Goal: Transaction & Acquisition: Purchase product/service

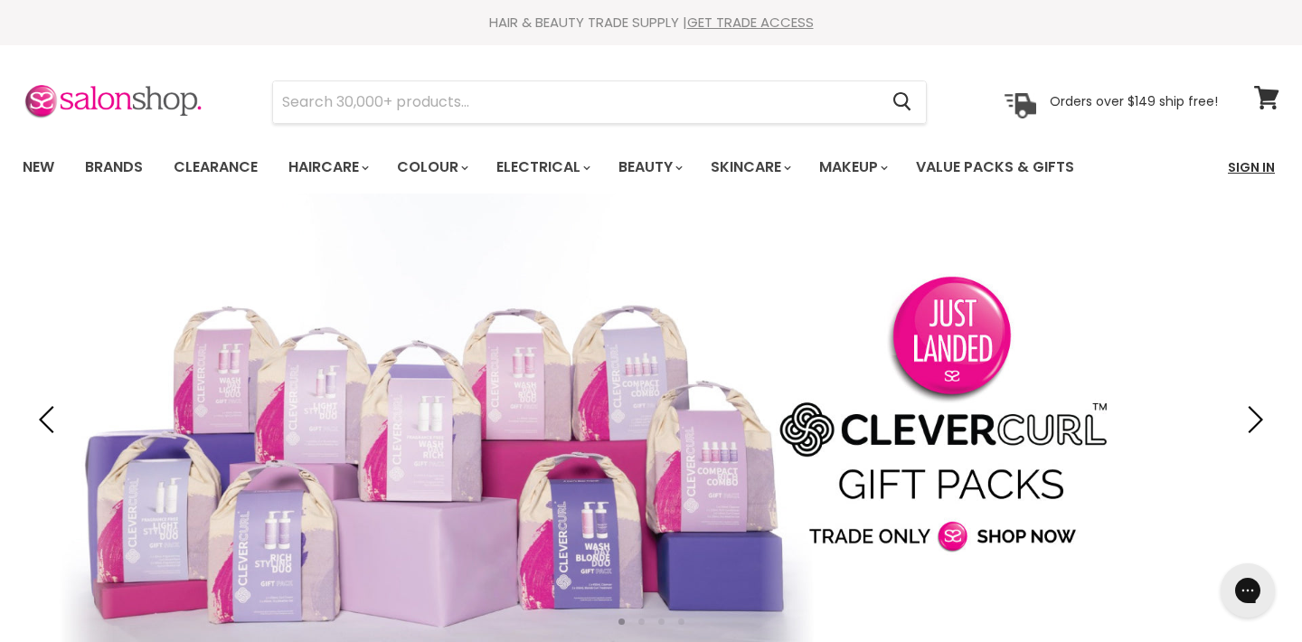
click at [1244, 164] on link "Sign In" at bounding box center [1251, 167] width 69 height 38
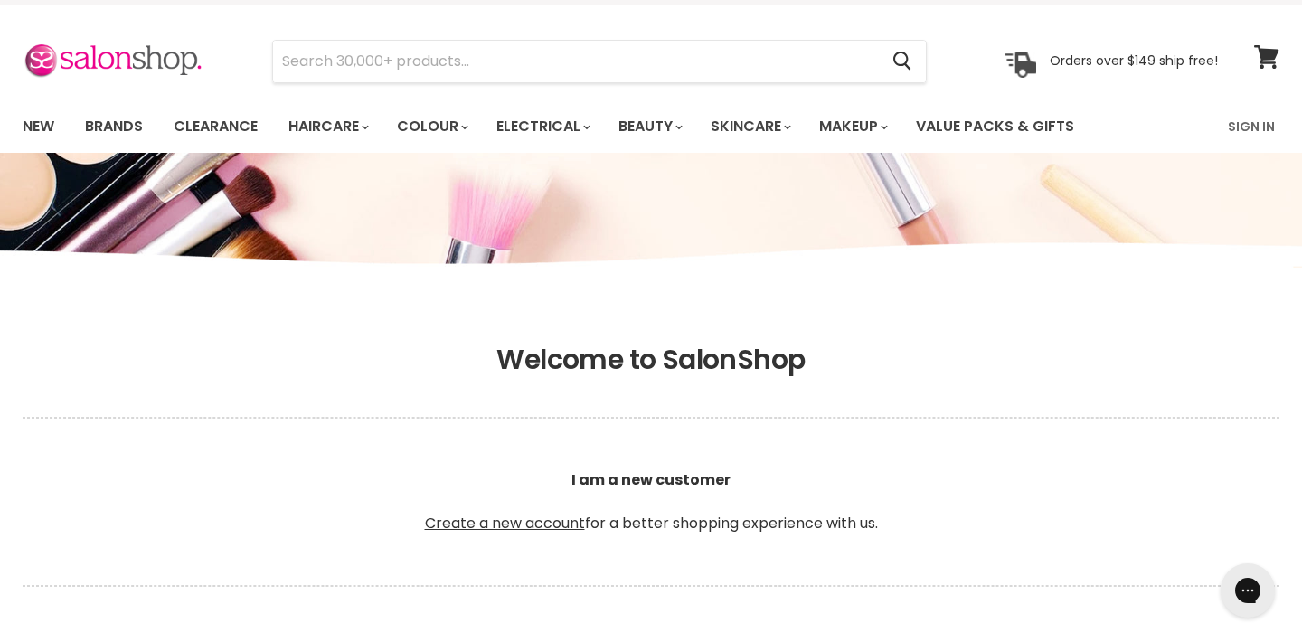
scroll to position [42, 0]
click at [1244, 128] on link "Sign In" at bounding box center [1251, 126] width 69 height 38
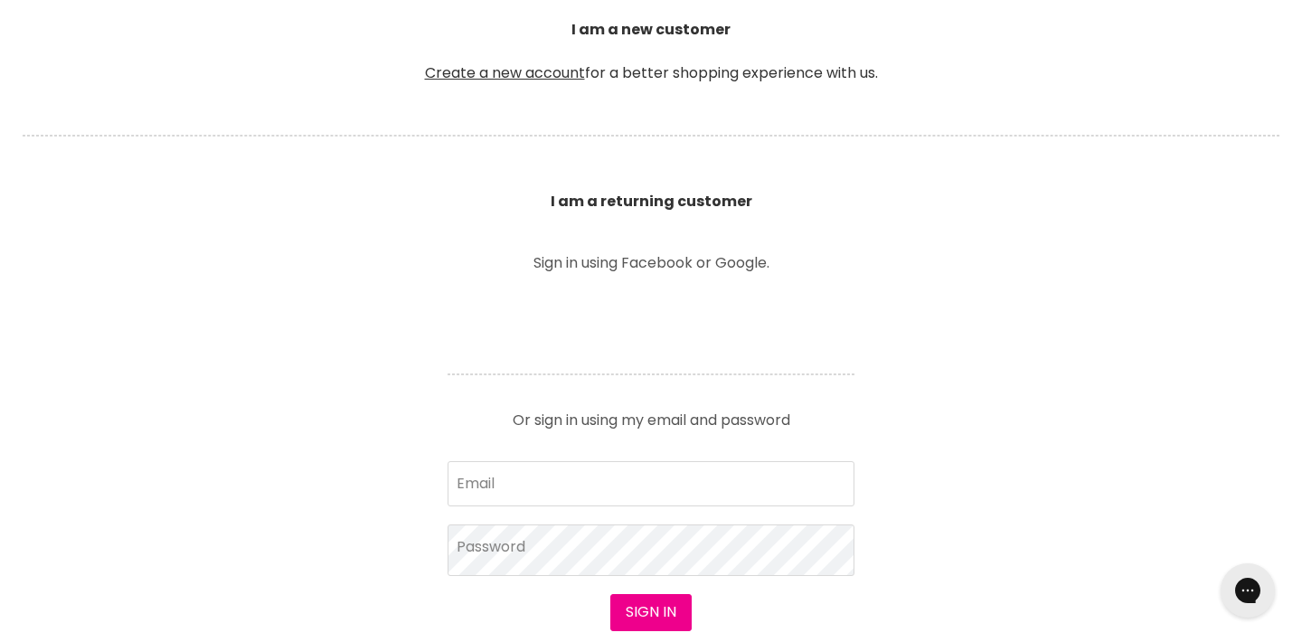
scroll to position [493, 0]
type input "nevsplace02@aapt.net.au"
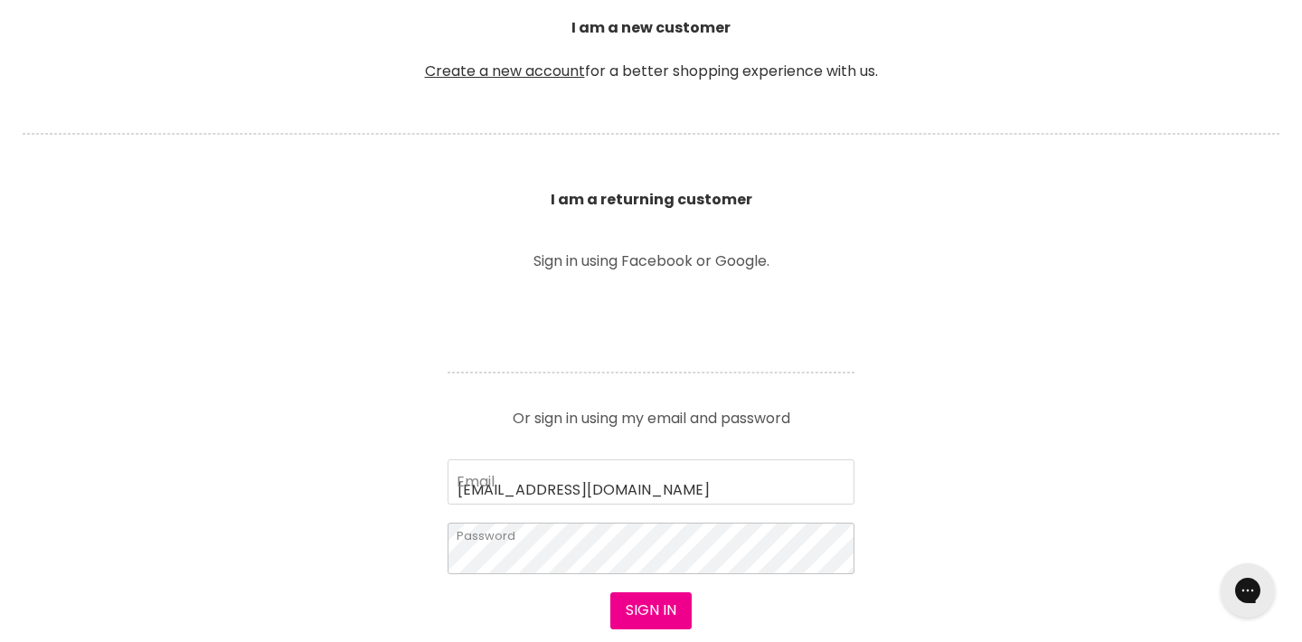
click at [650, 612] on button "Sign in" at bounding box center [650, 610] width 81 height 36
click at [640, 605] on button "Sign in" at bounding box center [650, 610] width 81 height 36
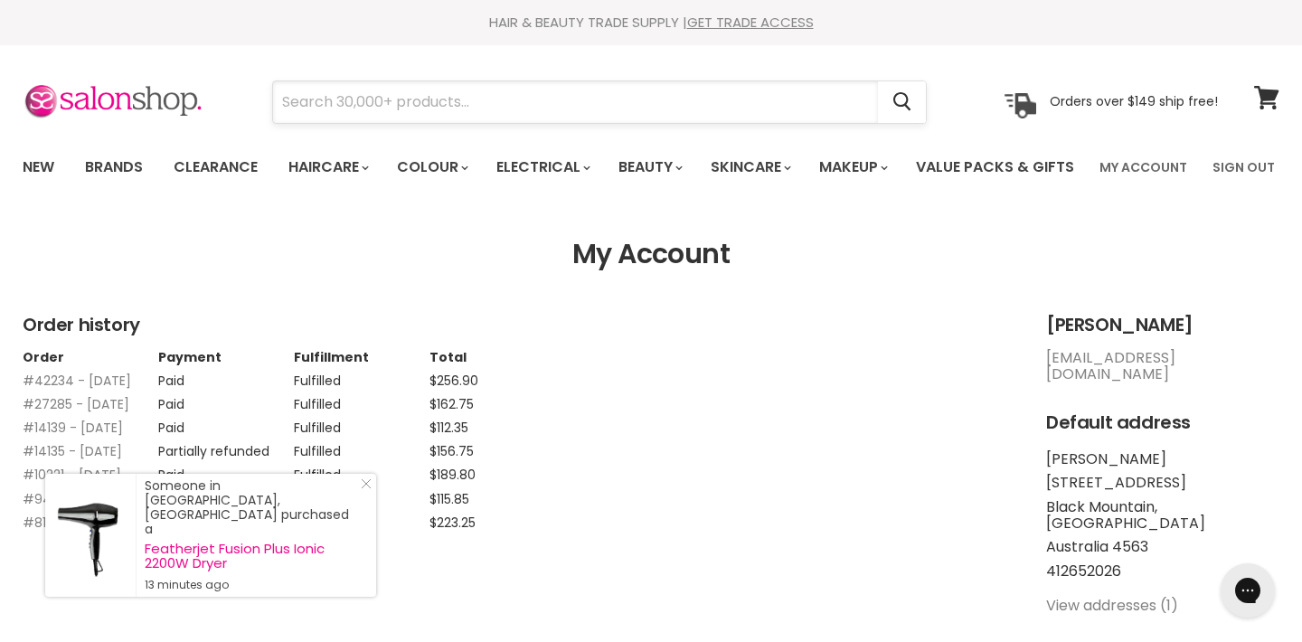
click at [771, 106] on input "Search" at bounding box center [575, 102] width 605 height 42
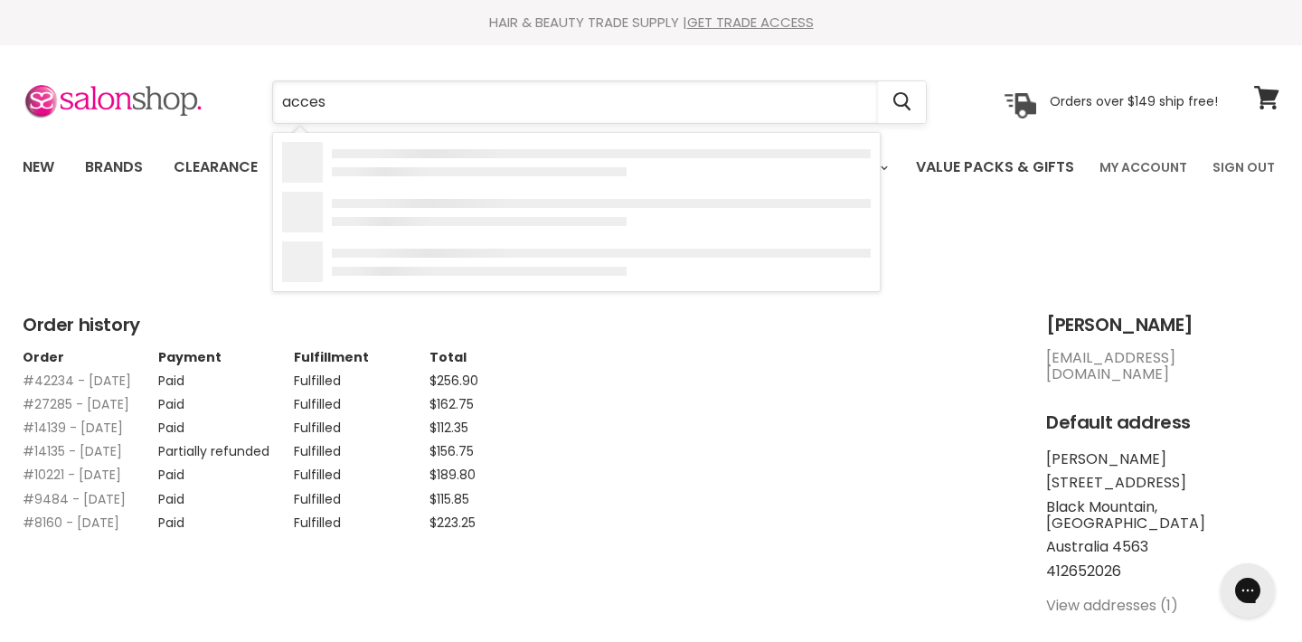
type input "access"
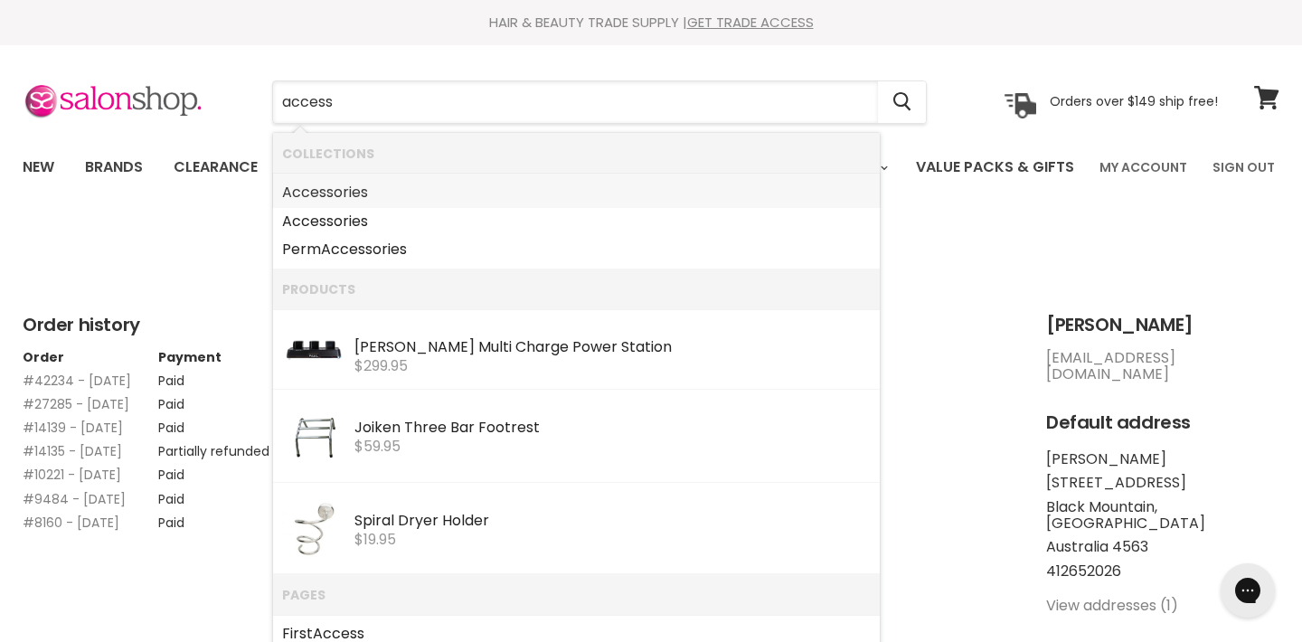
click at [361, 195] on link "Access ories" at bounding box center [576, 192] width 588 height 29
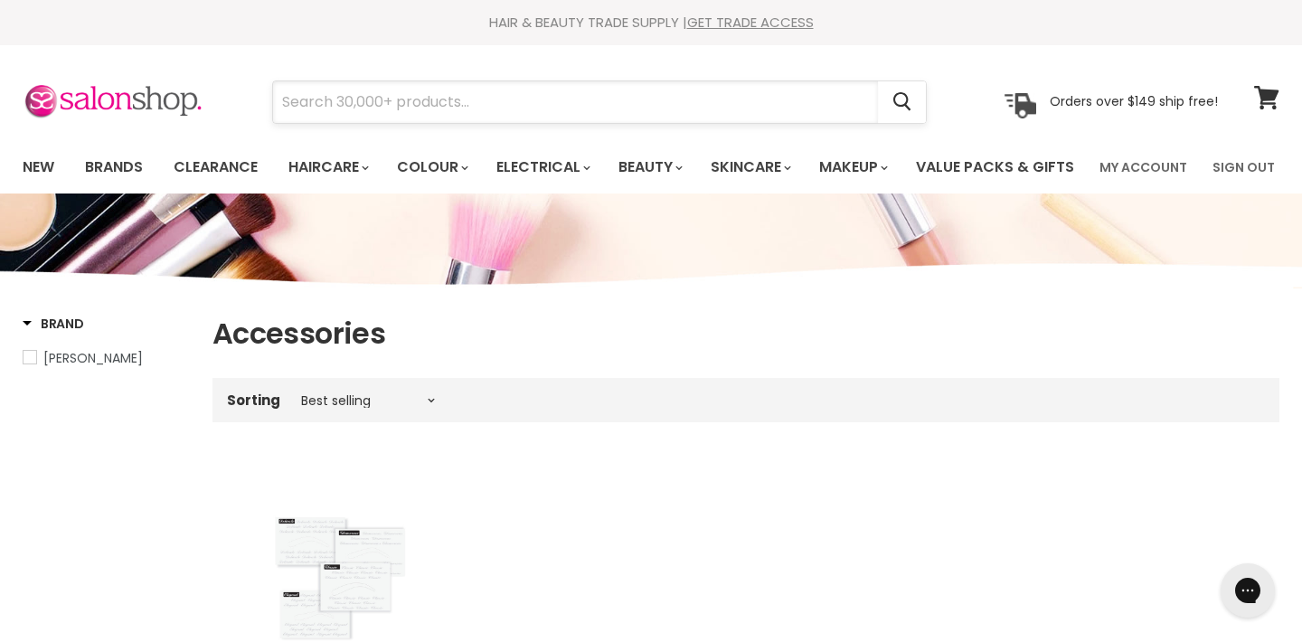
click at [455, 102] on input "Search" at bounding box center [575, 102] width 605 height 42
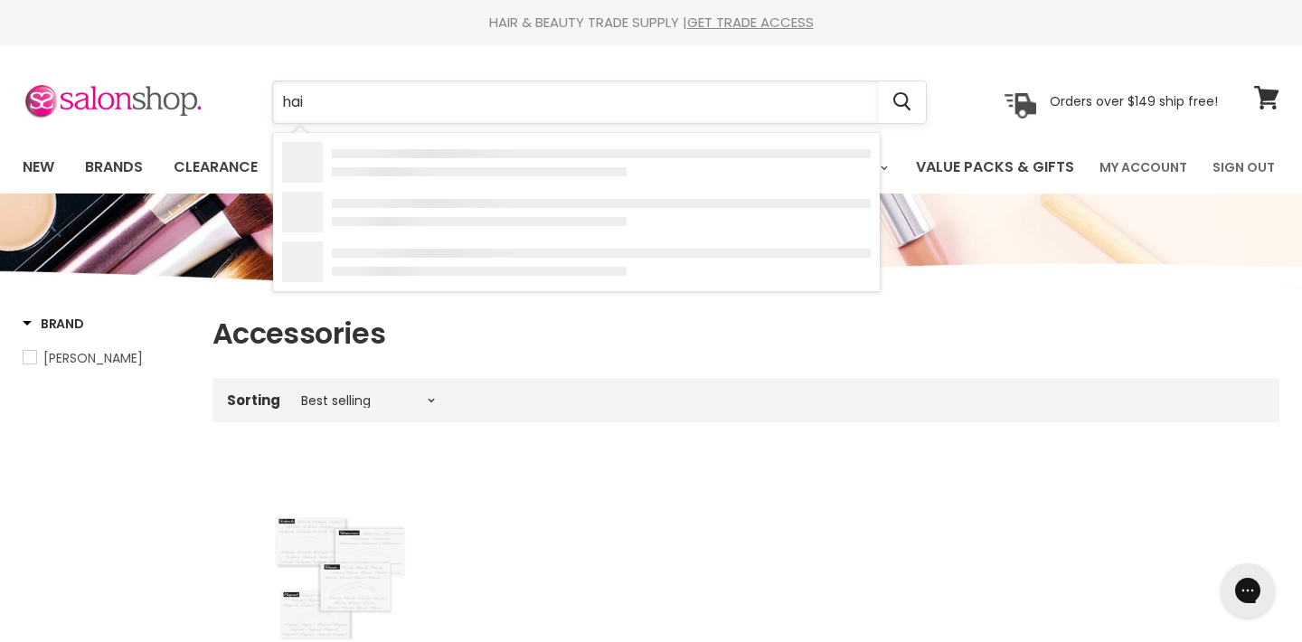
type input "hair"
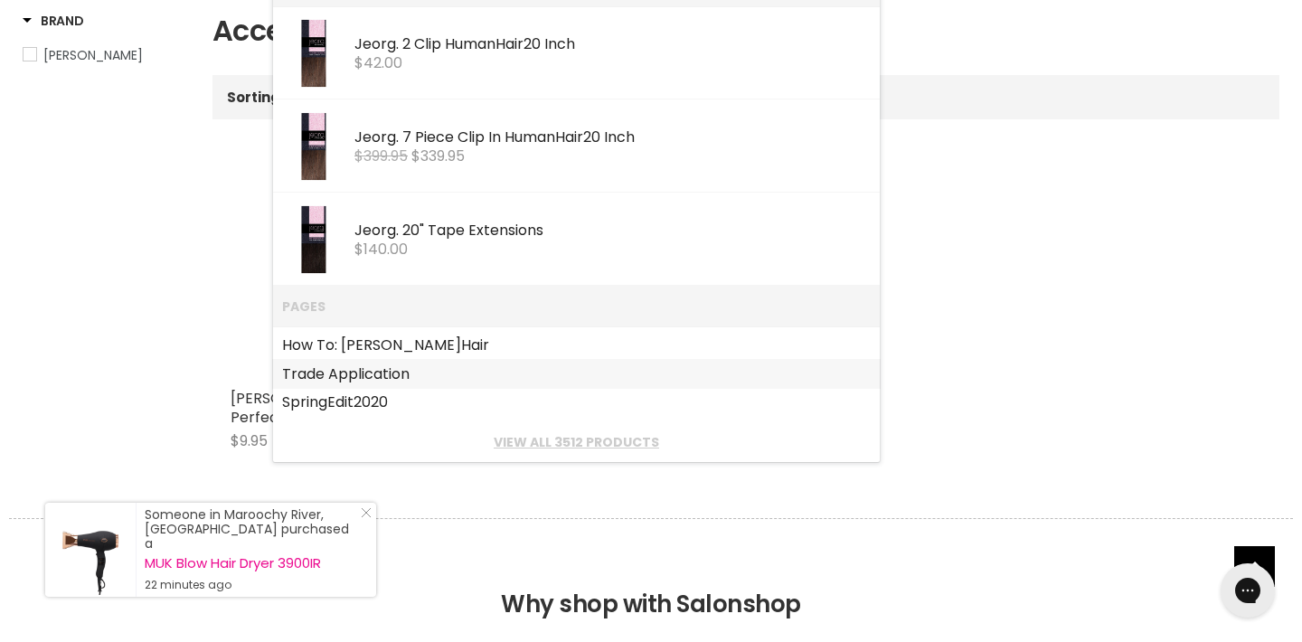
scroll to position [307, 0]
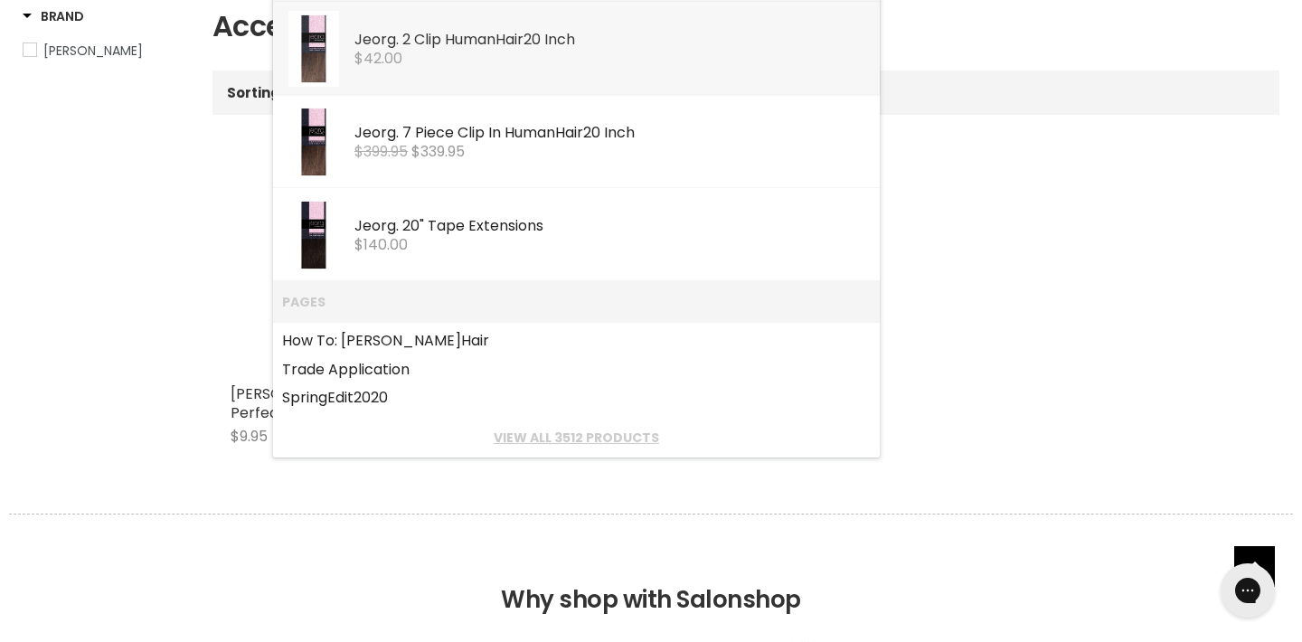
click at [517, 39] on b "Hair" at bounding box center [509, 39] width 28 height 21
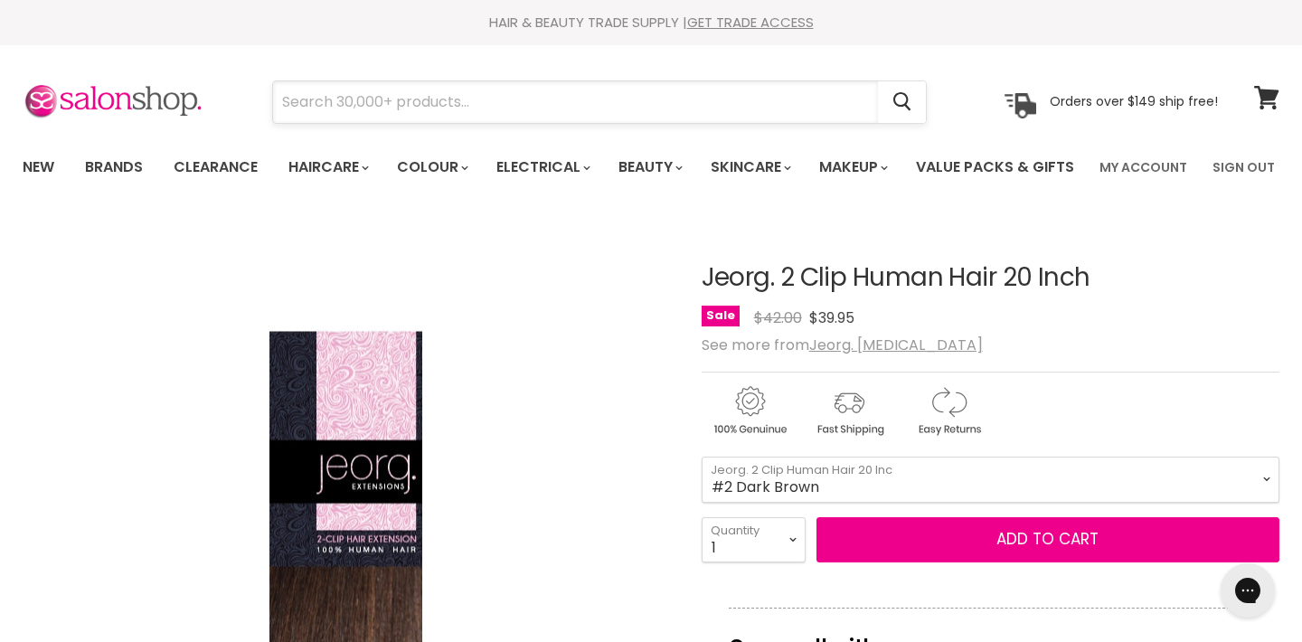
click at [603, 101] on input "Search" at bounding box center [575, 102] width 605 height 42
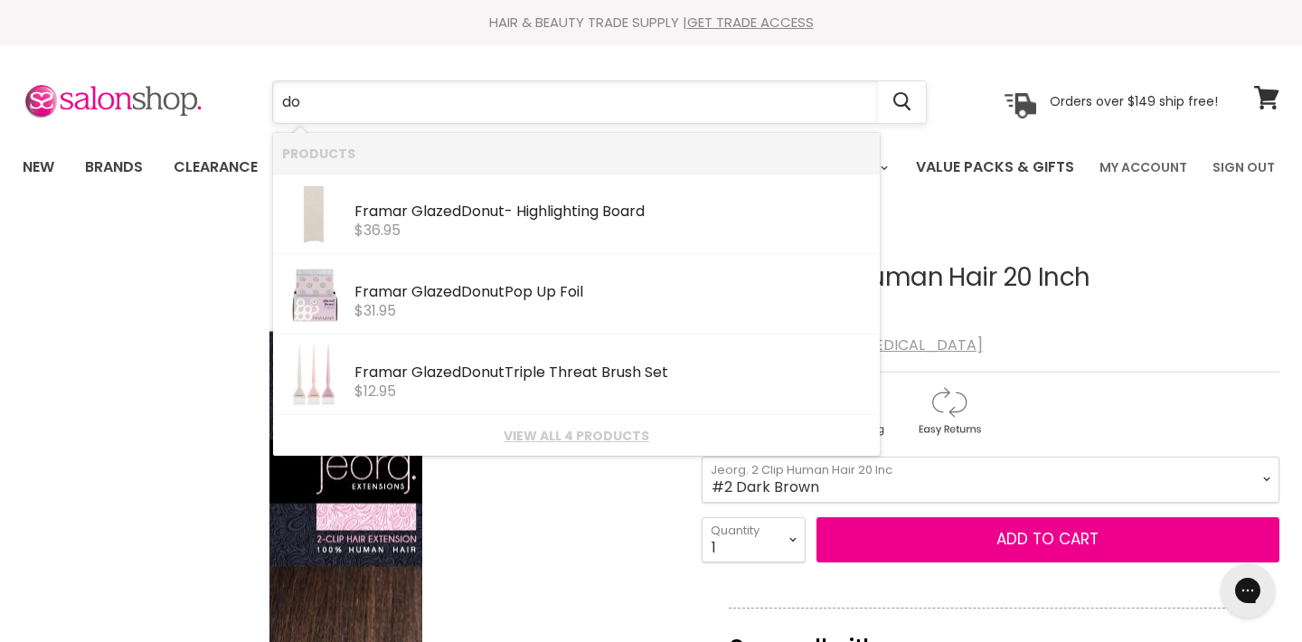
type input "d"
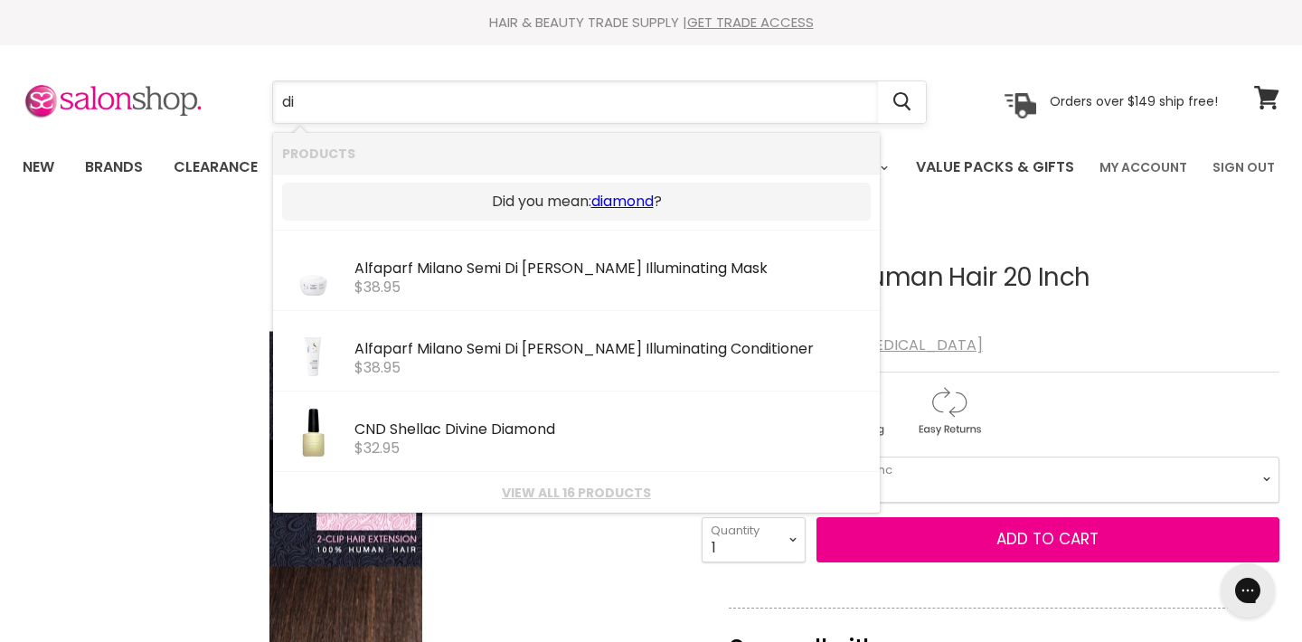
type input "d"
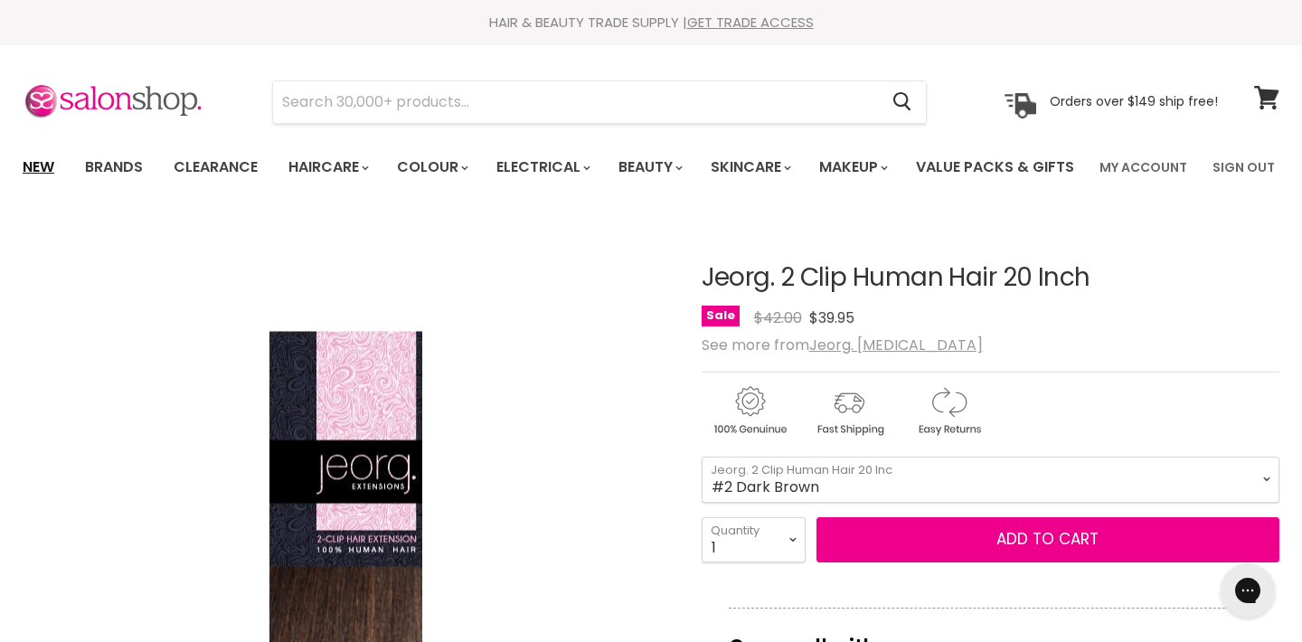
click at [42, 167] on link "New" at bounding box center [38, 167] width 59 height 38
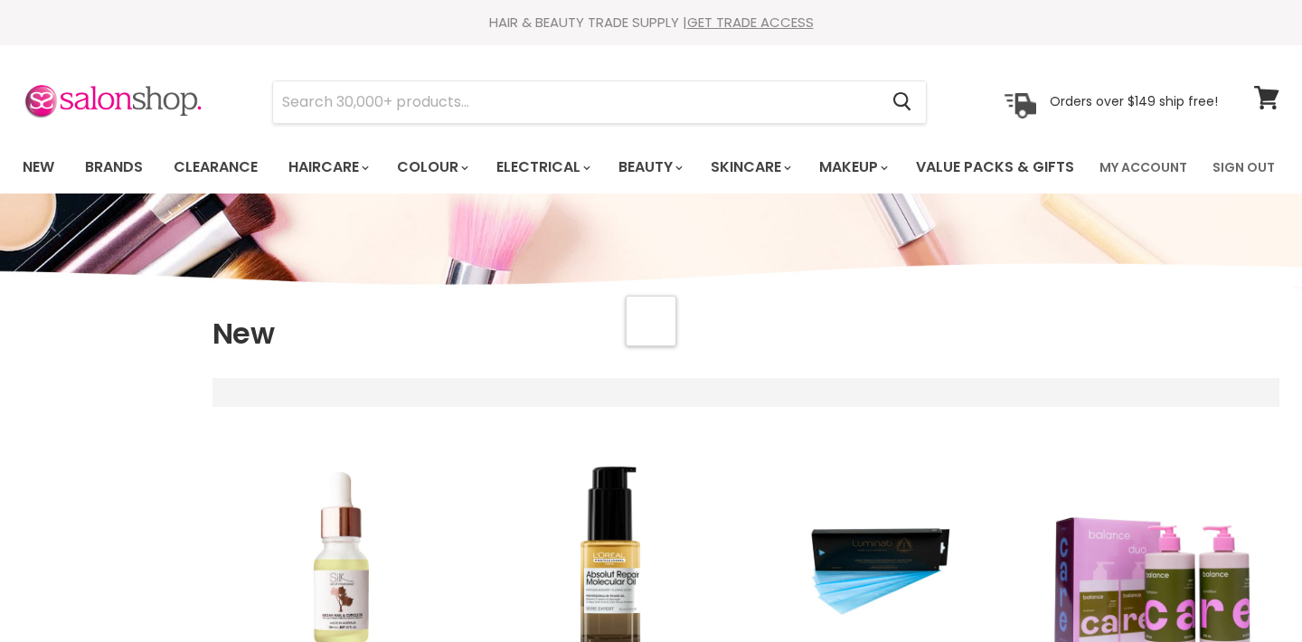
select select "created-descending"
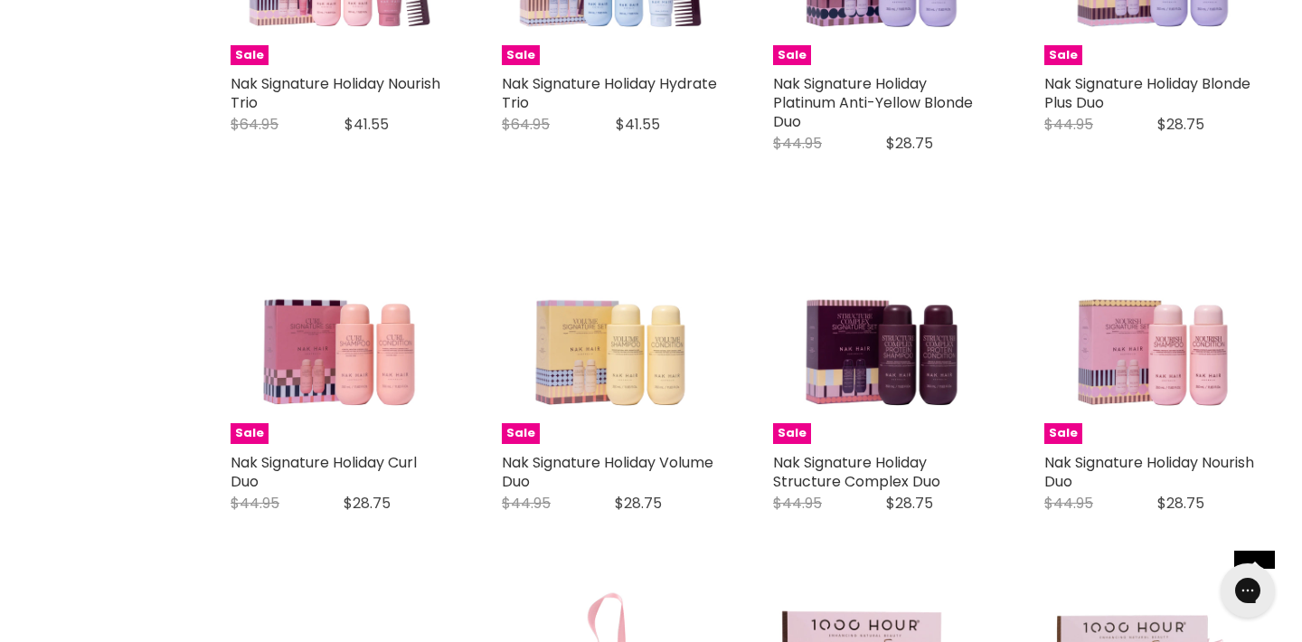
scroll to position [3514, 0]
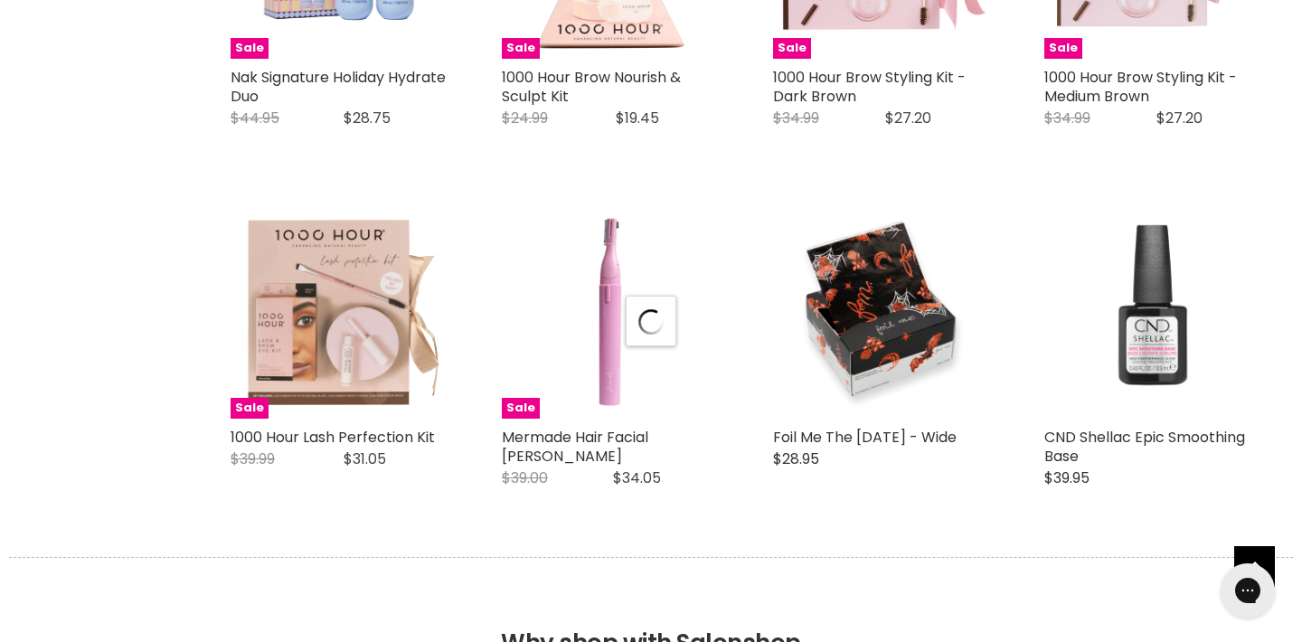
select select "created-descending"
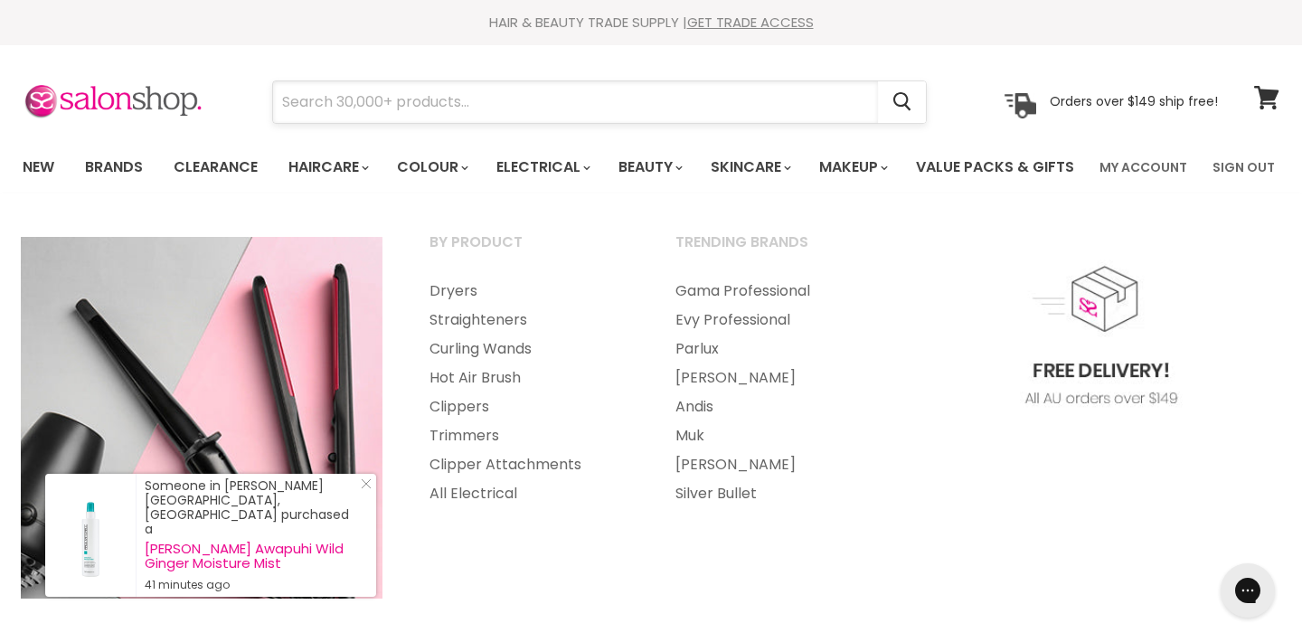
click at [492, 102] on input "Search" at bounding box center [575, 102] width 605 height 42
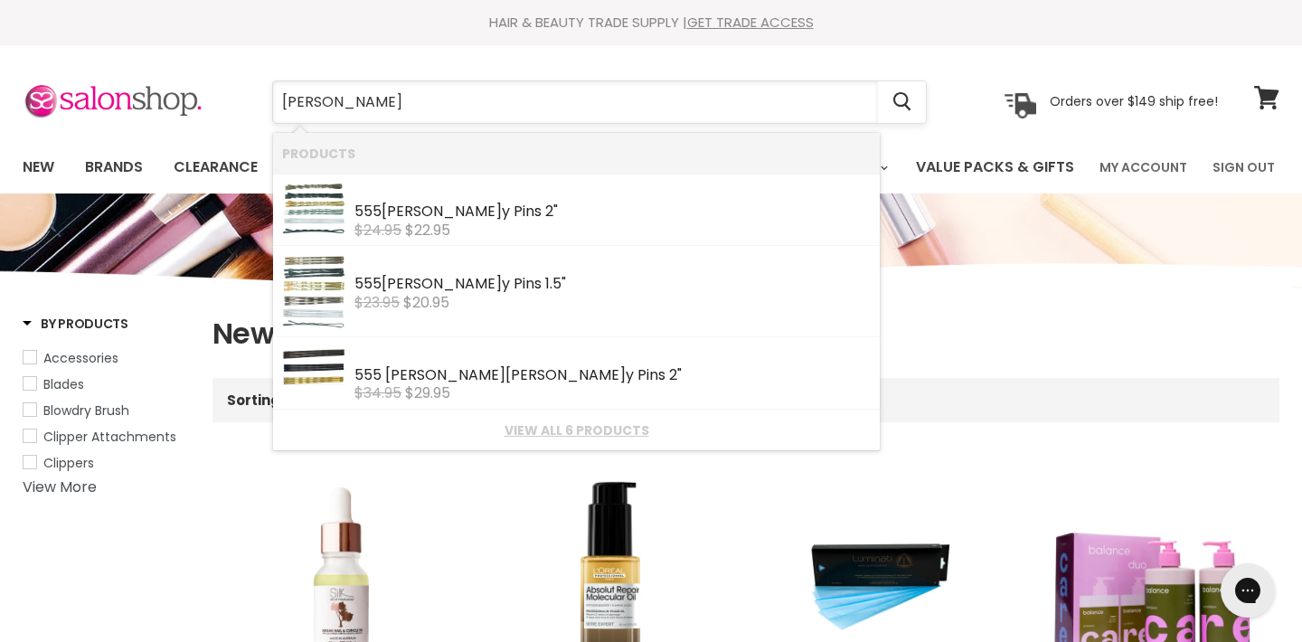
type input "bobby"
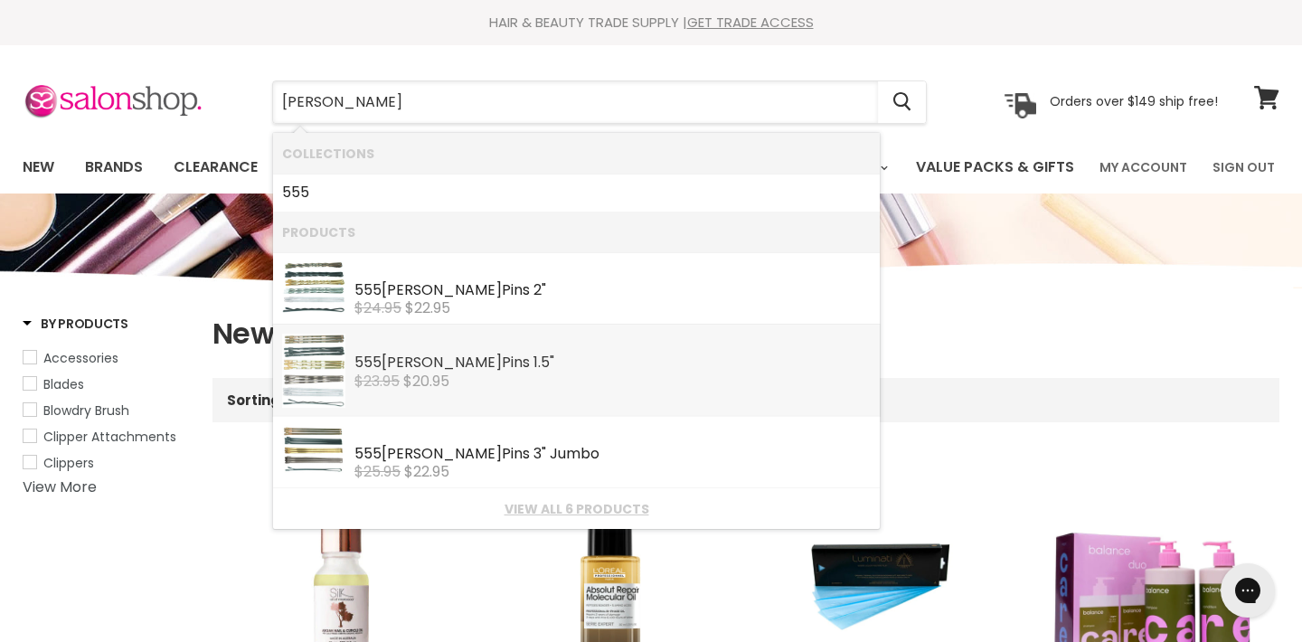
click at [370, 387] on s "$23.95" at bounding box center [376, 381] width 45 height 21
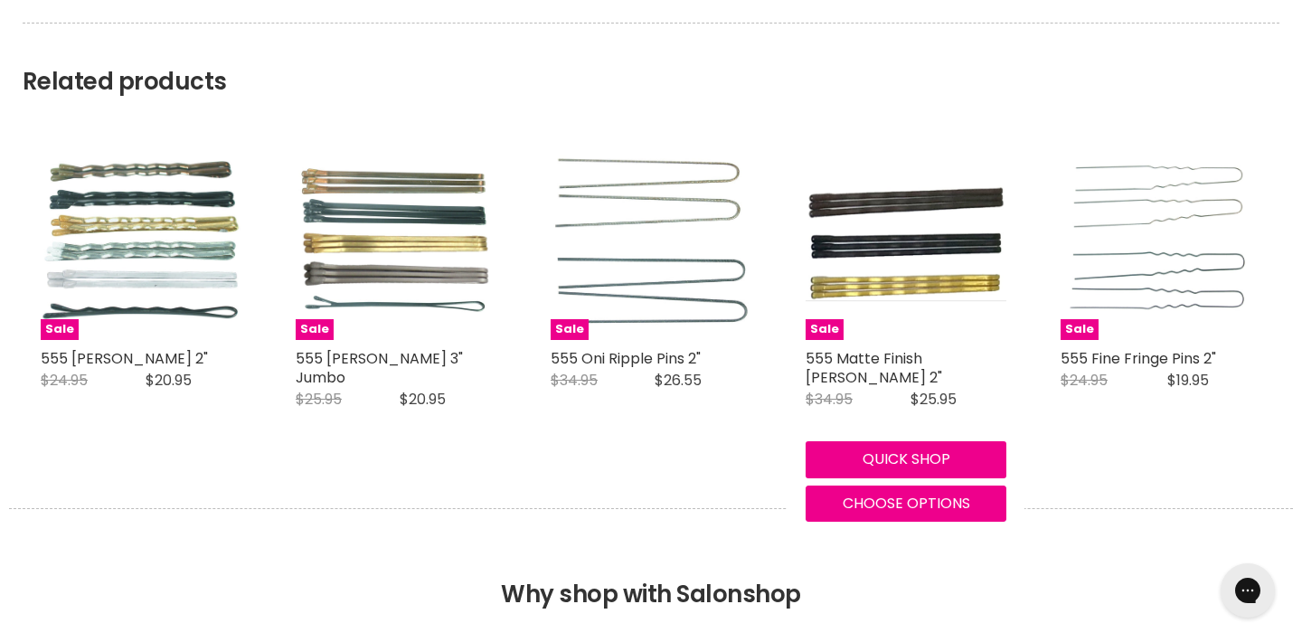
scroll to position [1521, 0]
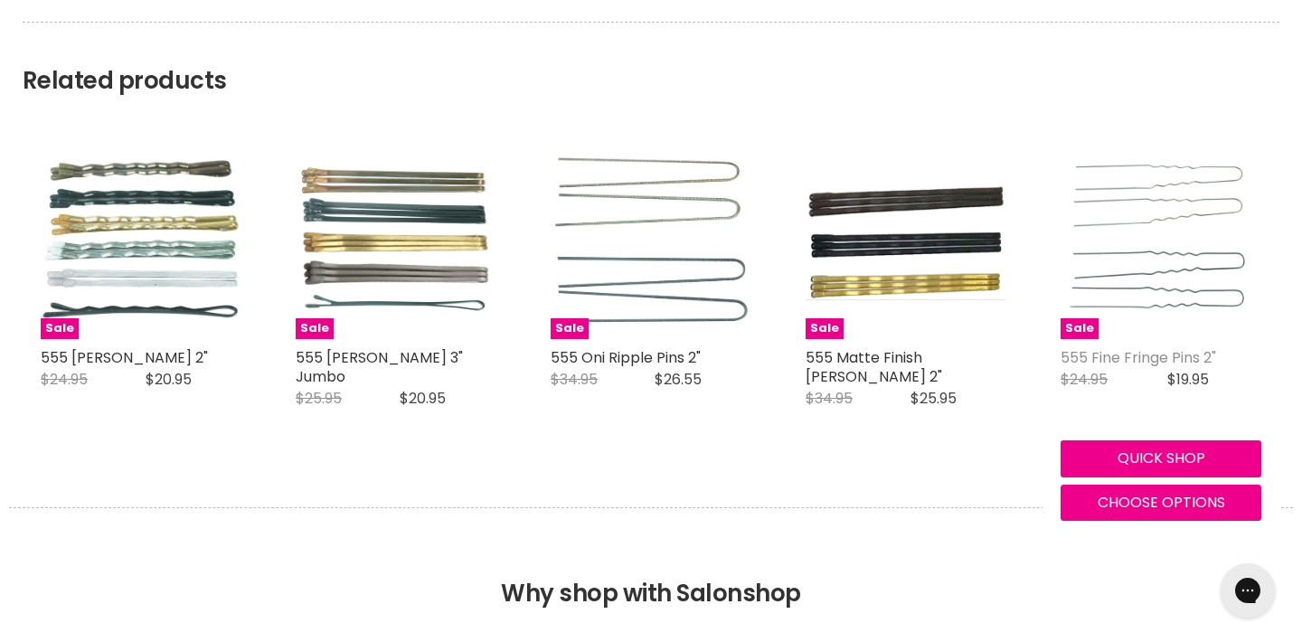
click at [1168, 368] on link "555 Fine Fringe Pins 2"" at bounding box center [1137, 357] width 155 height 21
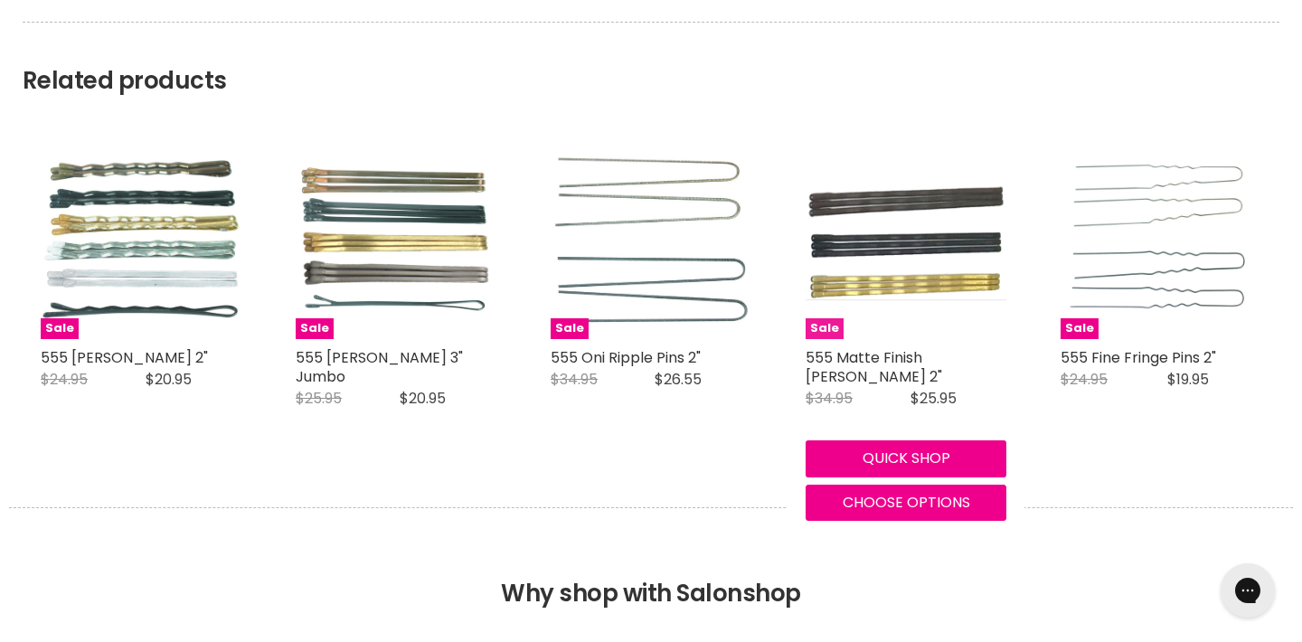
click at [910, 300] on img "Main content" at bounding box center [905, 238] width 201 height 123
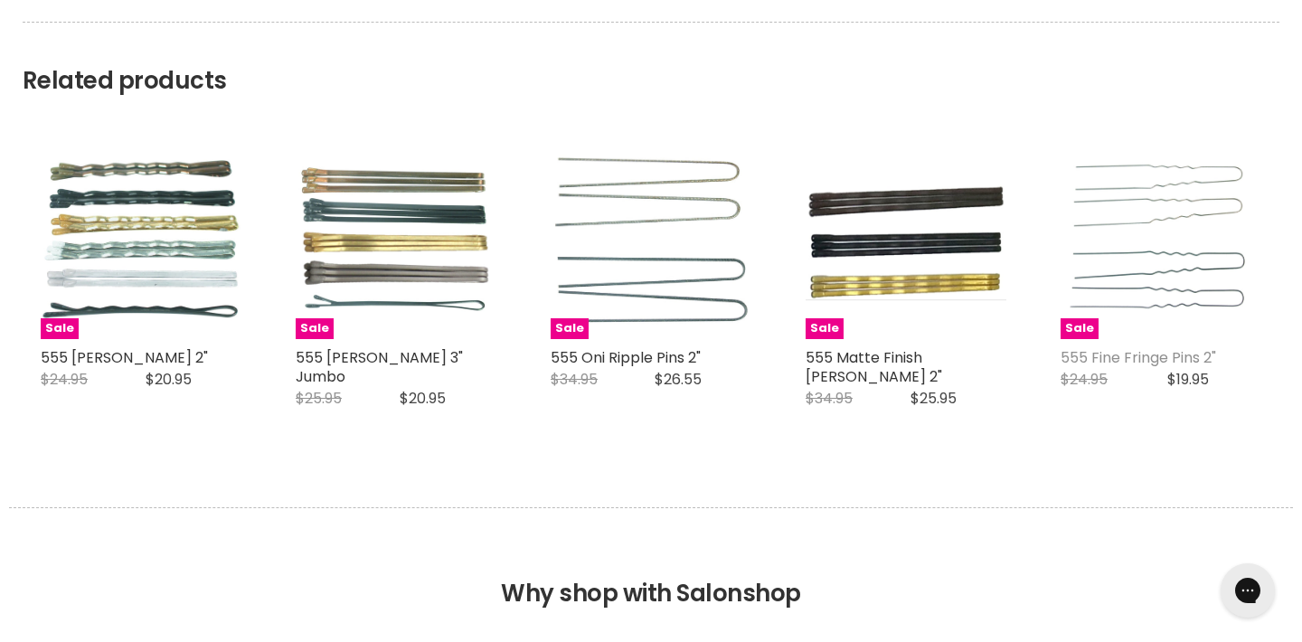
click at [1144, 368] on link "555 Fine Fringe Pins 2"" at bounding box center [1137, 357] width 155 height 21
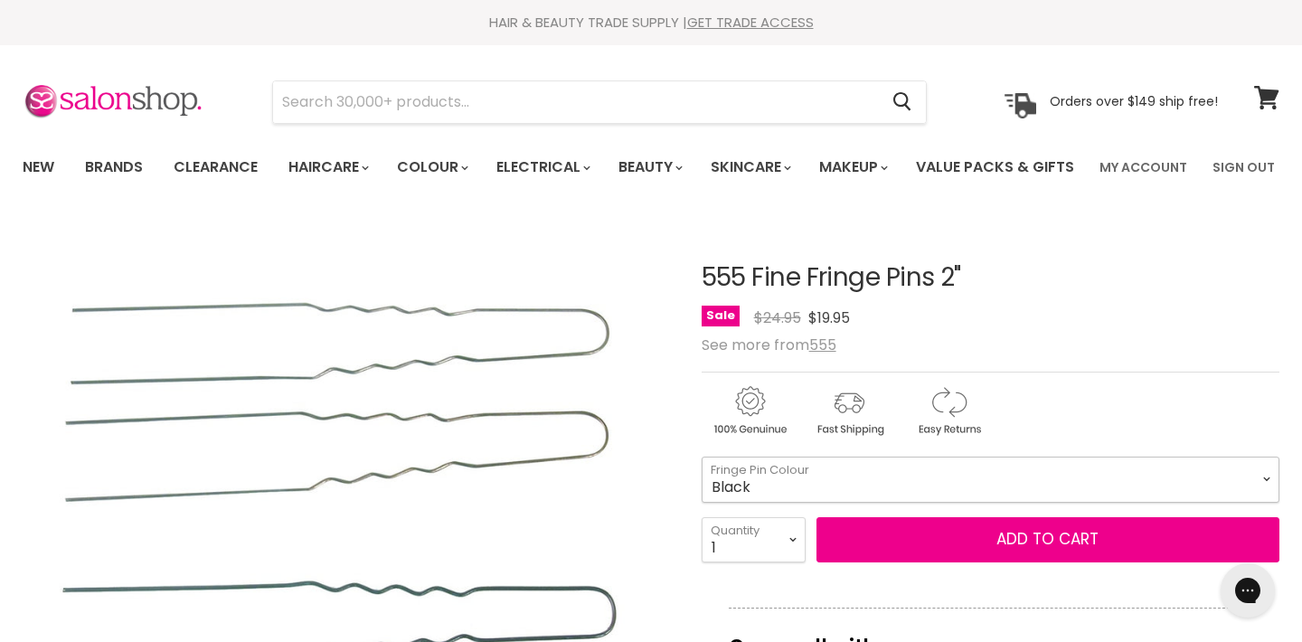
select select "Black"
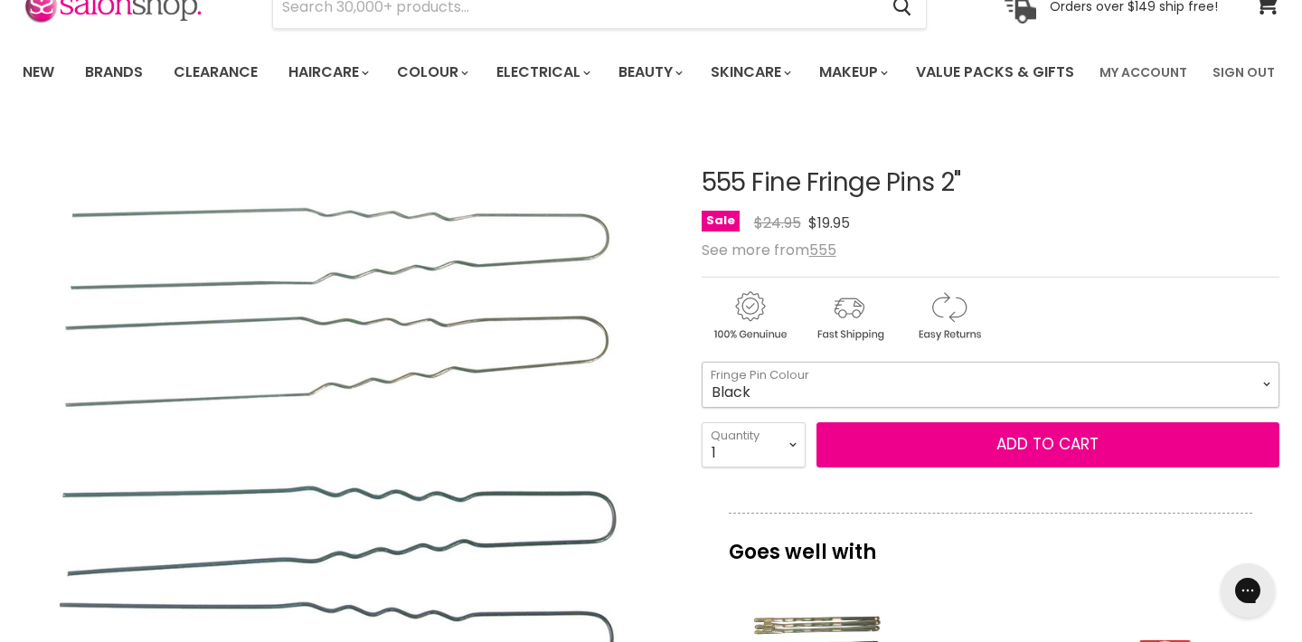
scroll to position [98, 0]
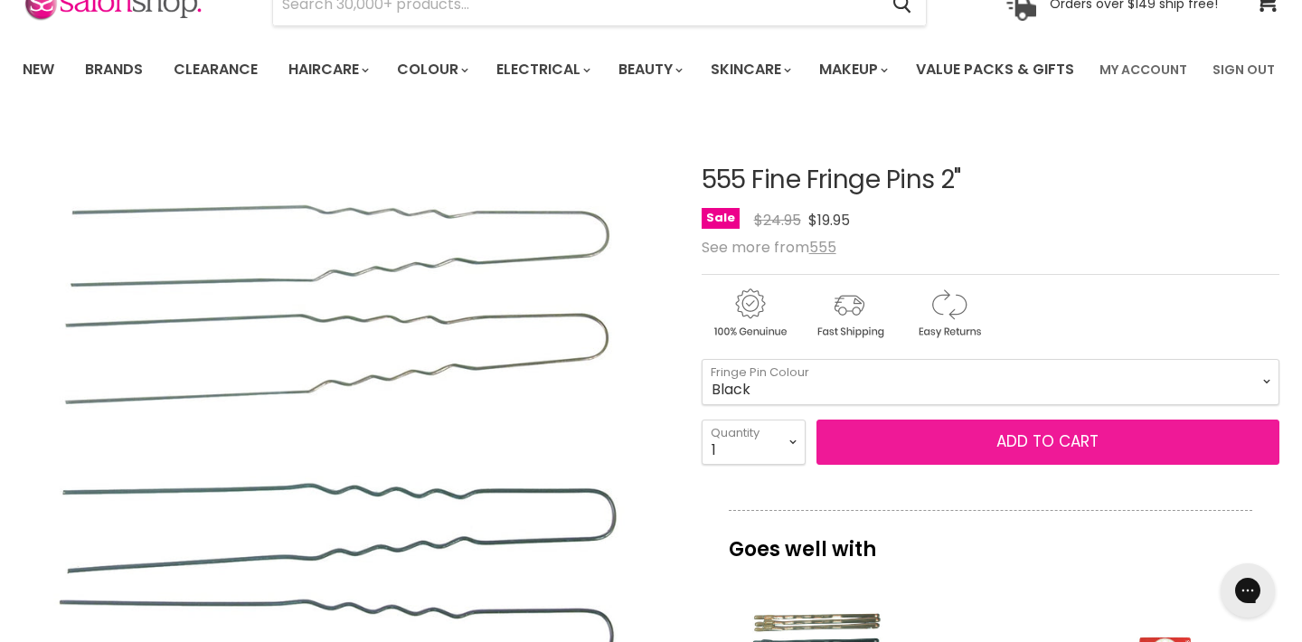
click at [1173, 465] on button "Add to cart" at bounding box center [1047, 441] width 463 height 45
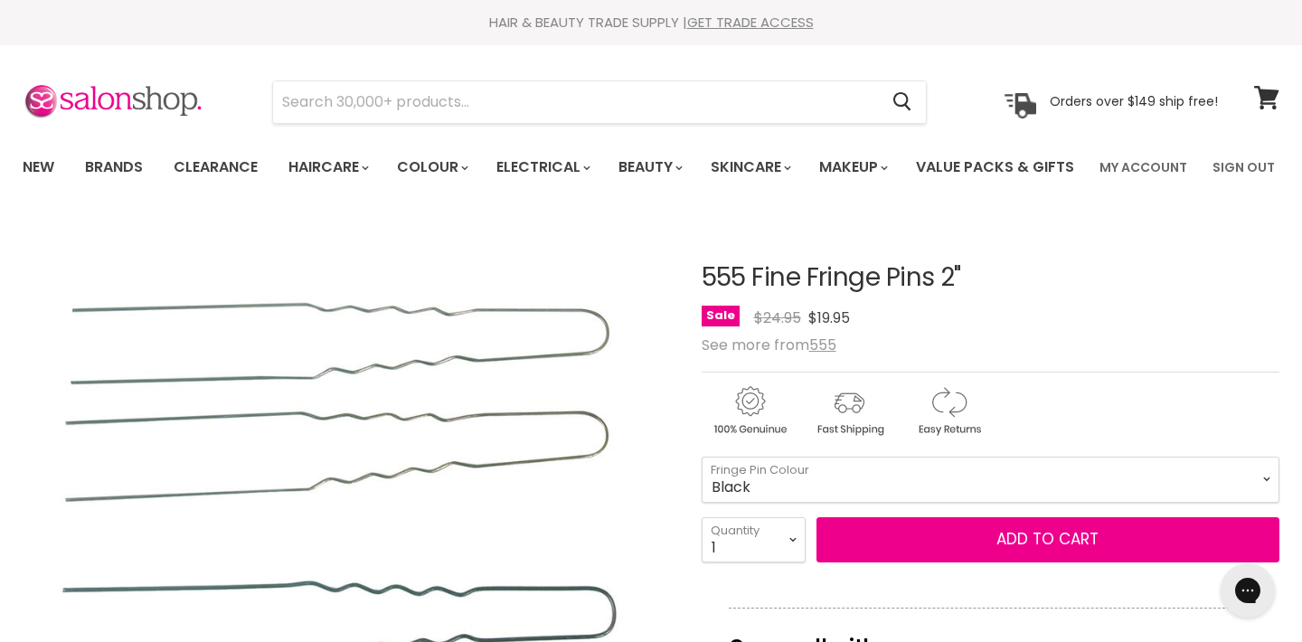
scroll to position [0, 0]
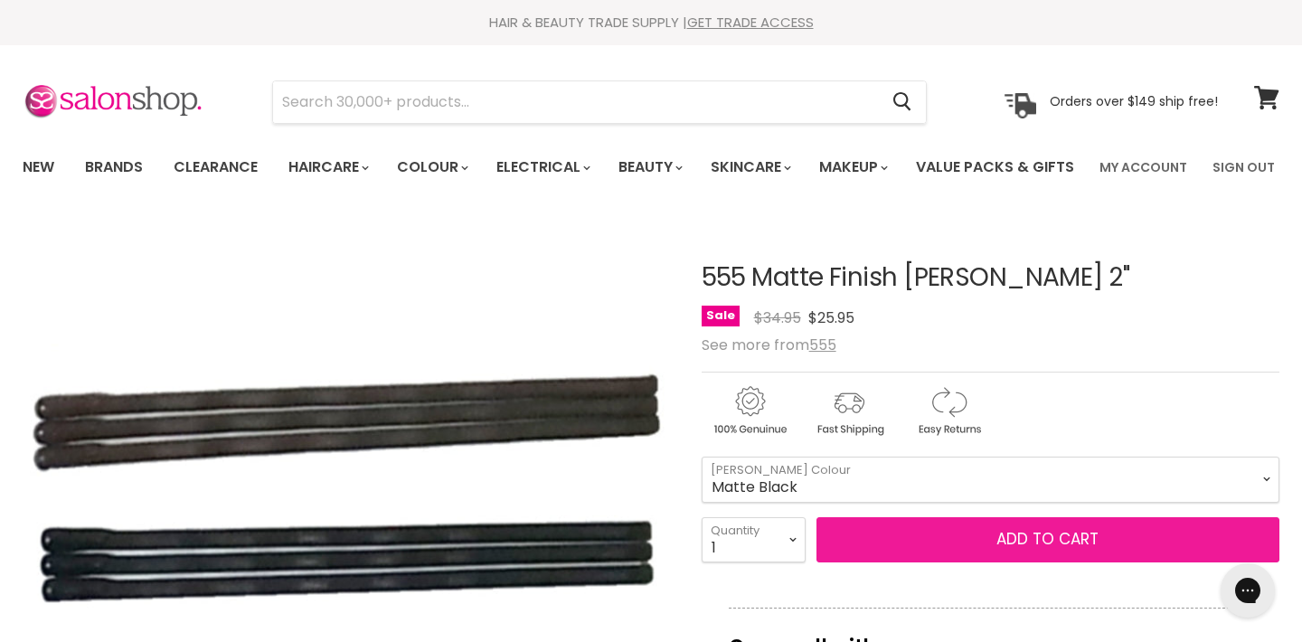
click at [898, 562] on button "Add to cart" at bounding box center [1047, 539] width 463 height 45
click at [1022, 550] on span "Add to cart" at bounding box center [1047, 539] width 102 height 22
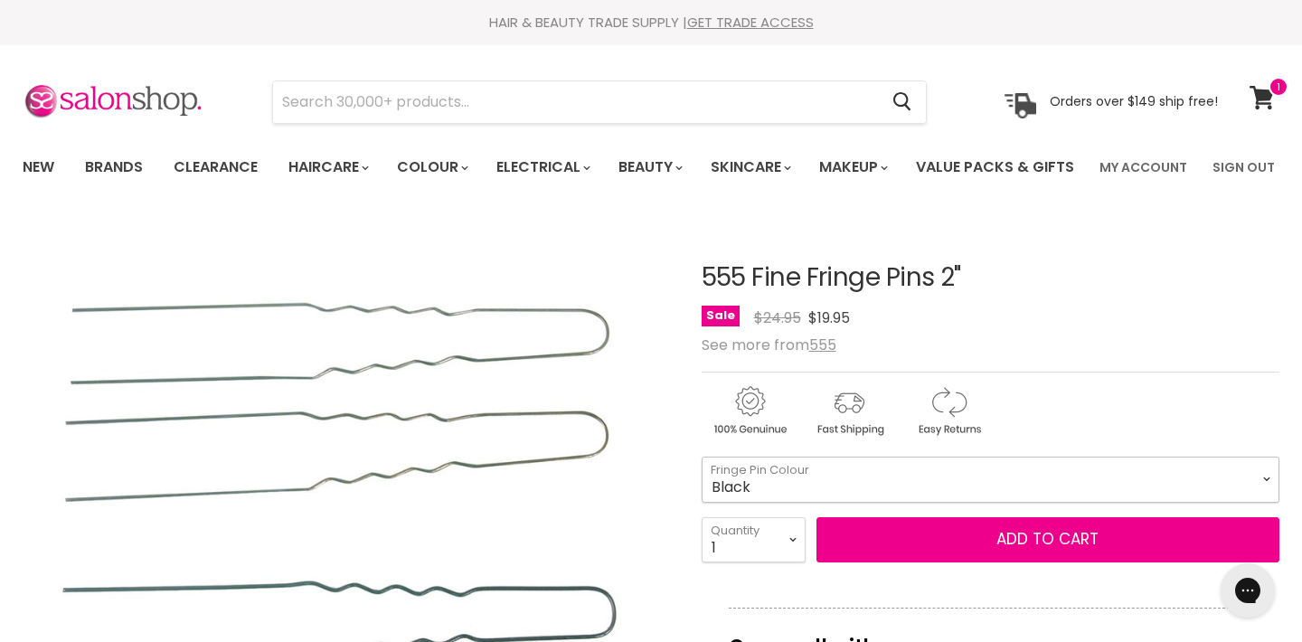
select select "Black"
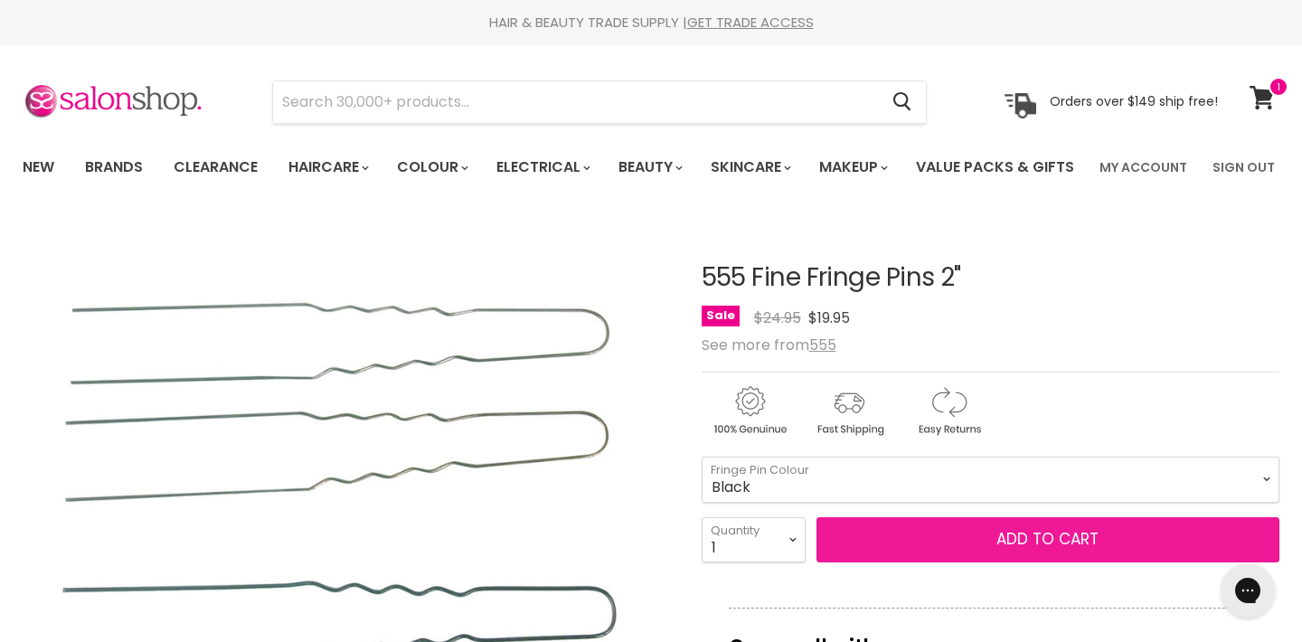
click at [888, 562] on button "Add to cart" at bounding box center [1047, 539] width 463 height 45
click at [921, 562] on button "Add to cart" at bounding box center [1047, 539] width 463 height 45
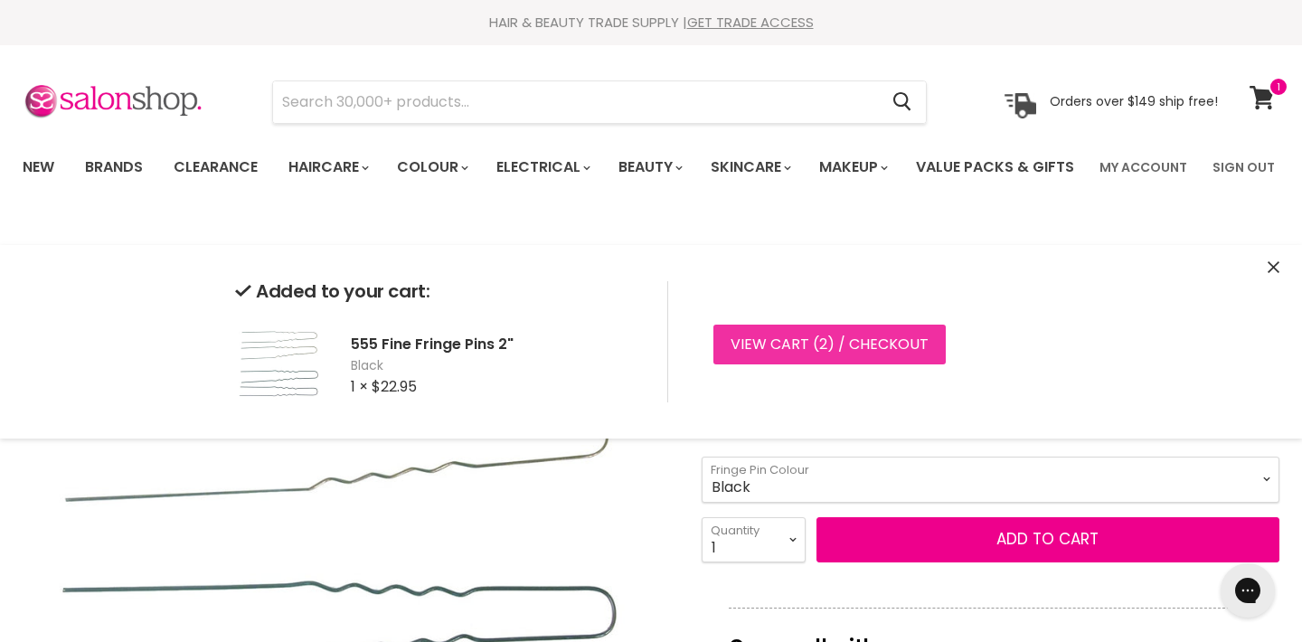
click at [890, 345] on link "View cart ( 2 ) / Checkout" at bounding box center [829, 345] width 232 height 40
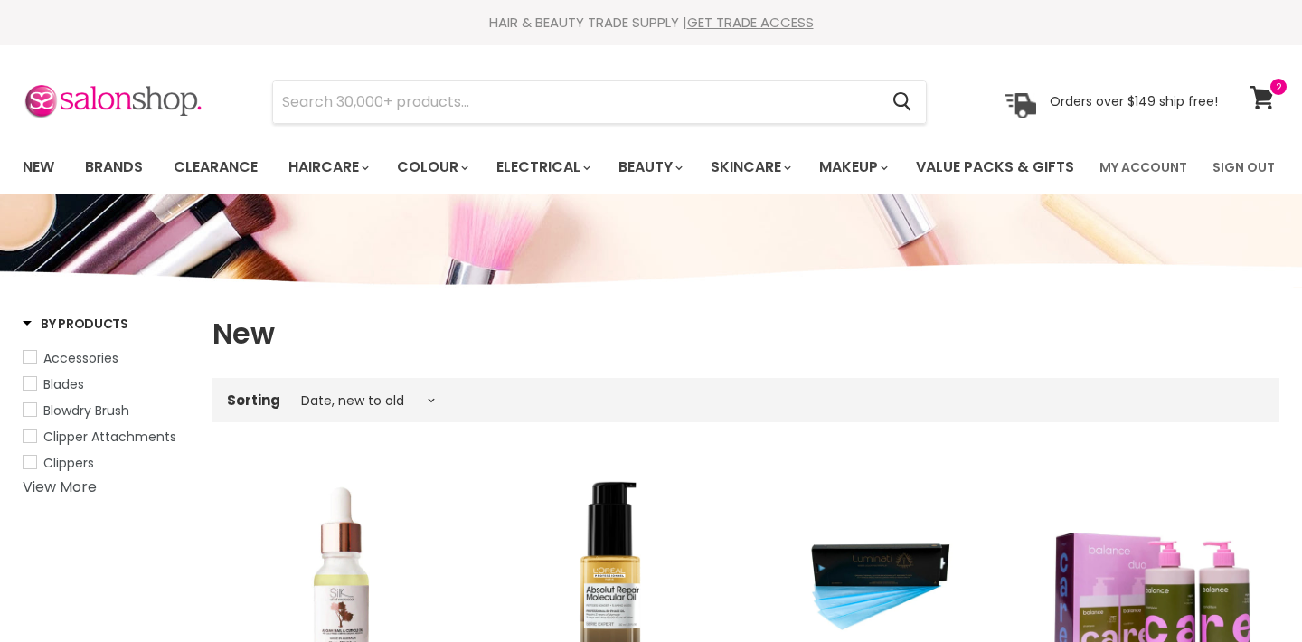
select select "created-descending"
click at [492, 98] on input "Search" at bounding box center [575, 102] width 605 height 42
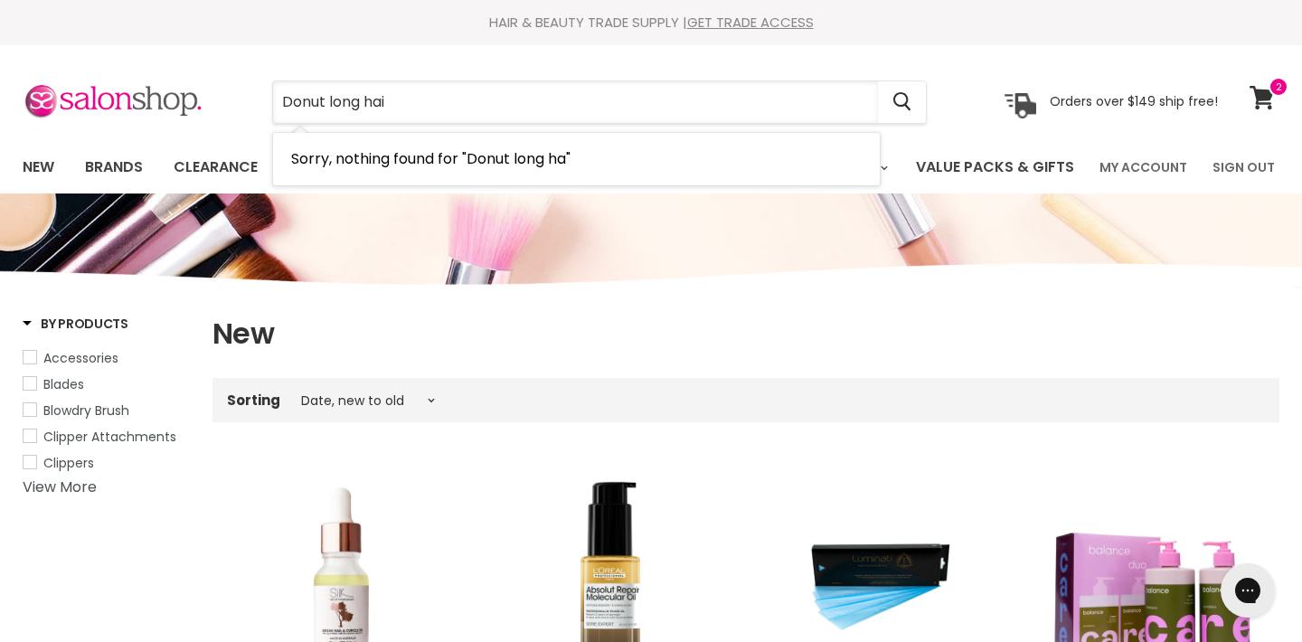
type input "Donut long hair"
drag, startPoint x: 412, startPoint y: 101, endPoint x: 266, endPoint y: 85, distance: 147.3
click at [265, 84] on div "Donut long hair Cancel" at bounding box center [599, 102] width 747 height 42
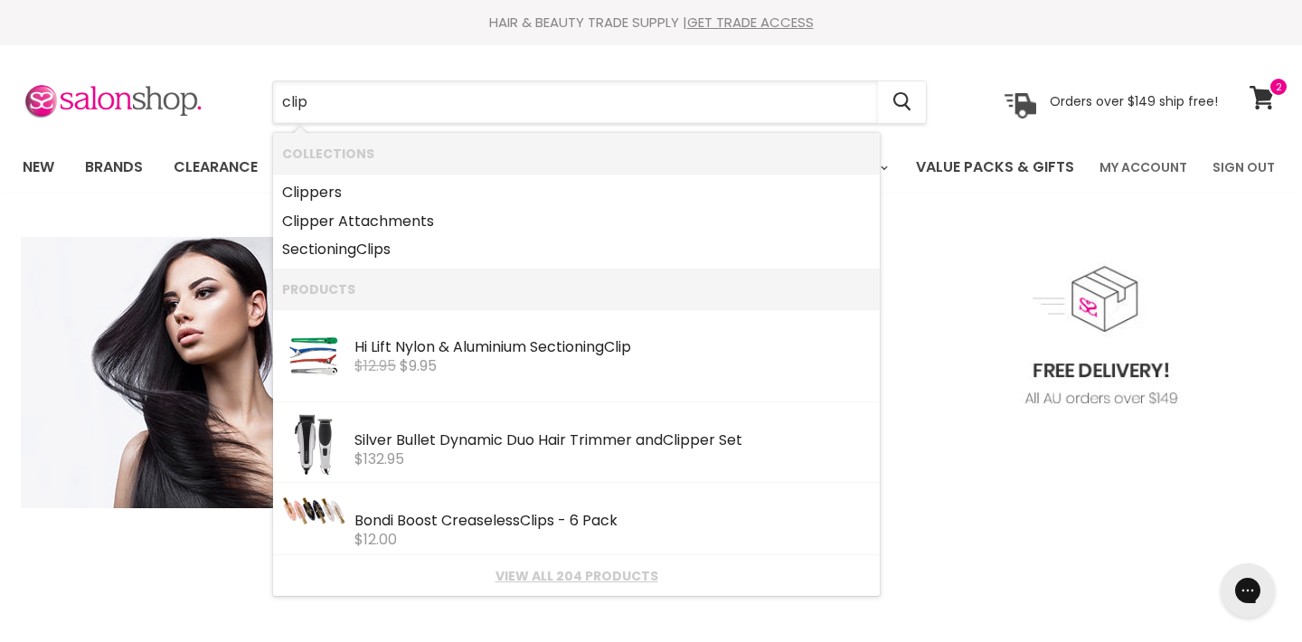
type input "clips"
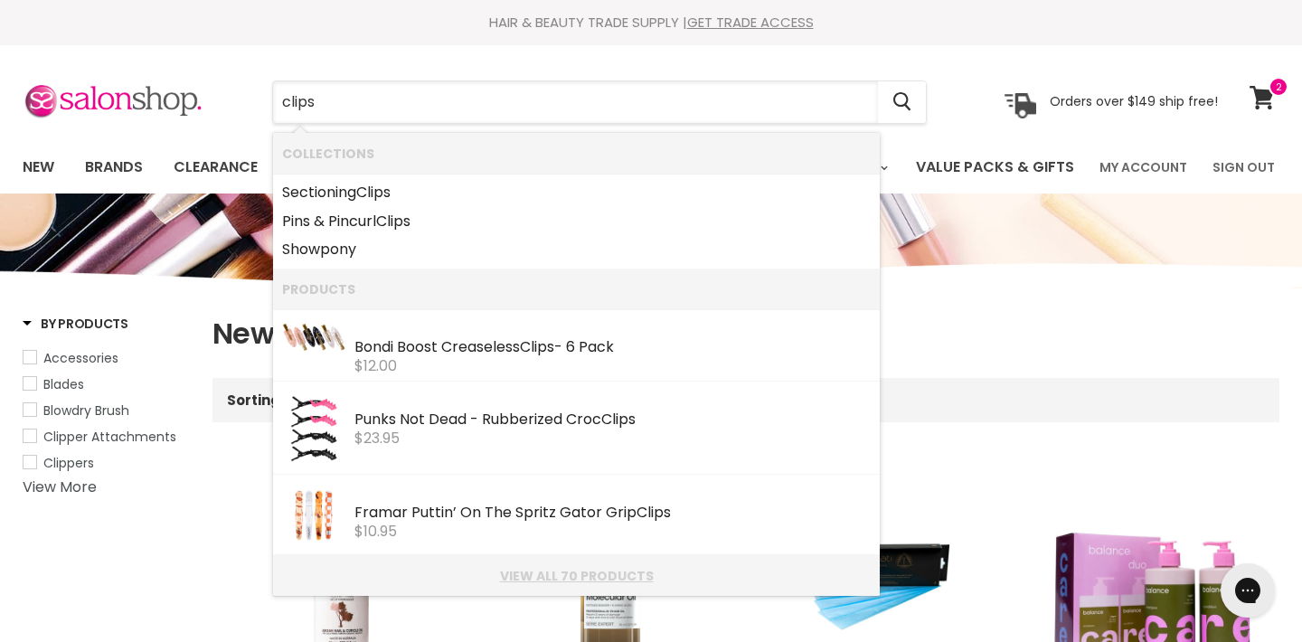
click at [551, 573] on link "View all 70 products" at bounding box center [576, 576] width 588 height 14
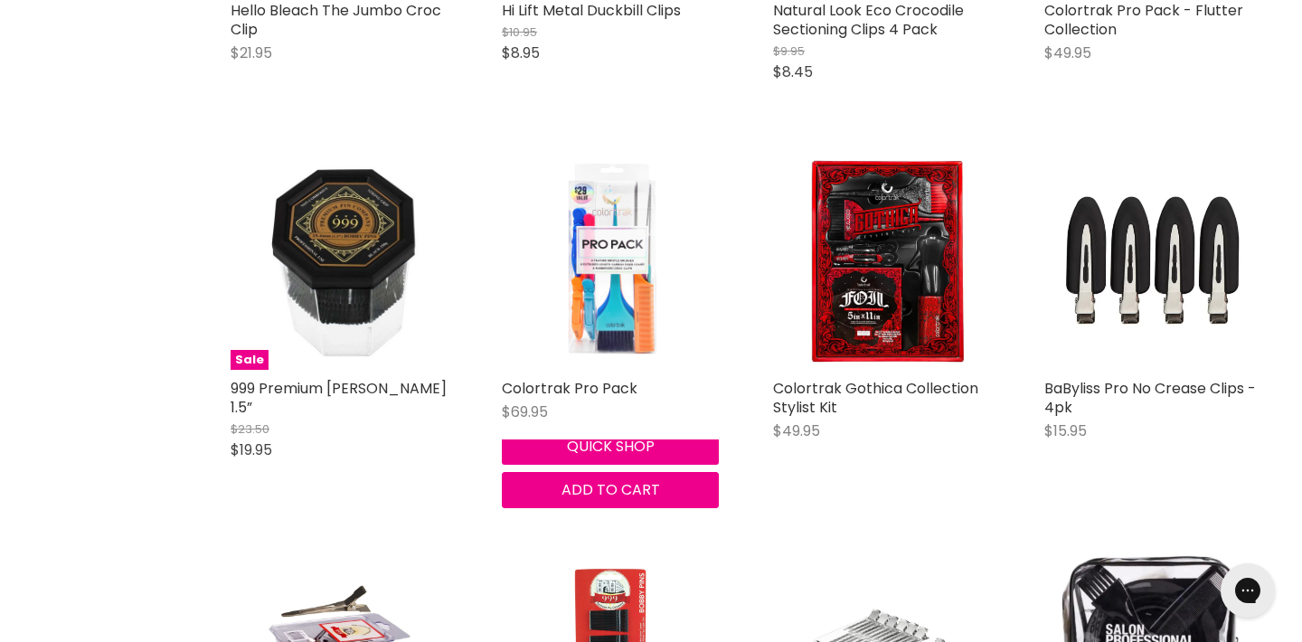
scroll to position [3965, 0]
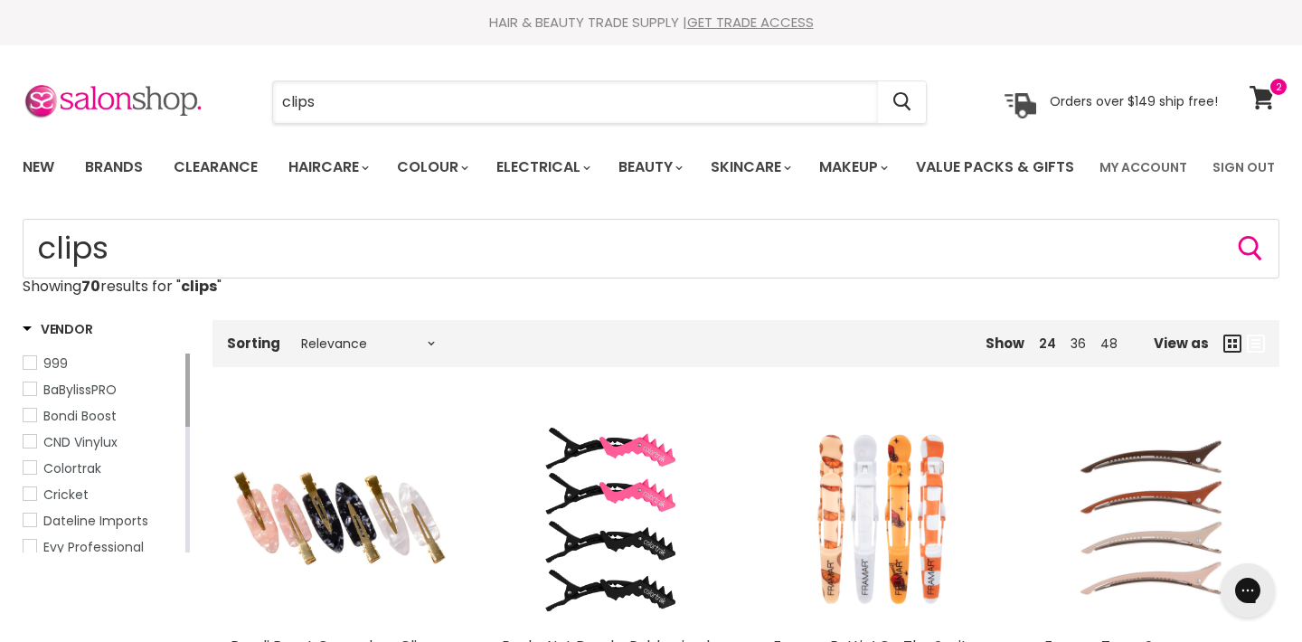
drag, startPoint x: 342, startPoint y: 95, endPoint x: 242, endPoint y: 98, distance: 99.5
click at [242, 98] on div "clips Cancel" at bounding box center [599, 102] width 747 height 42
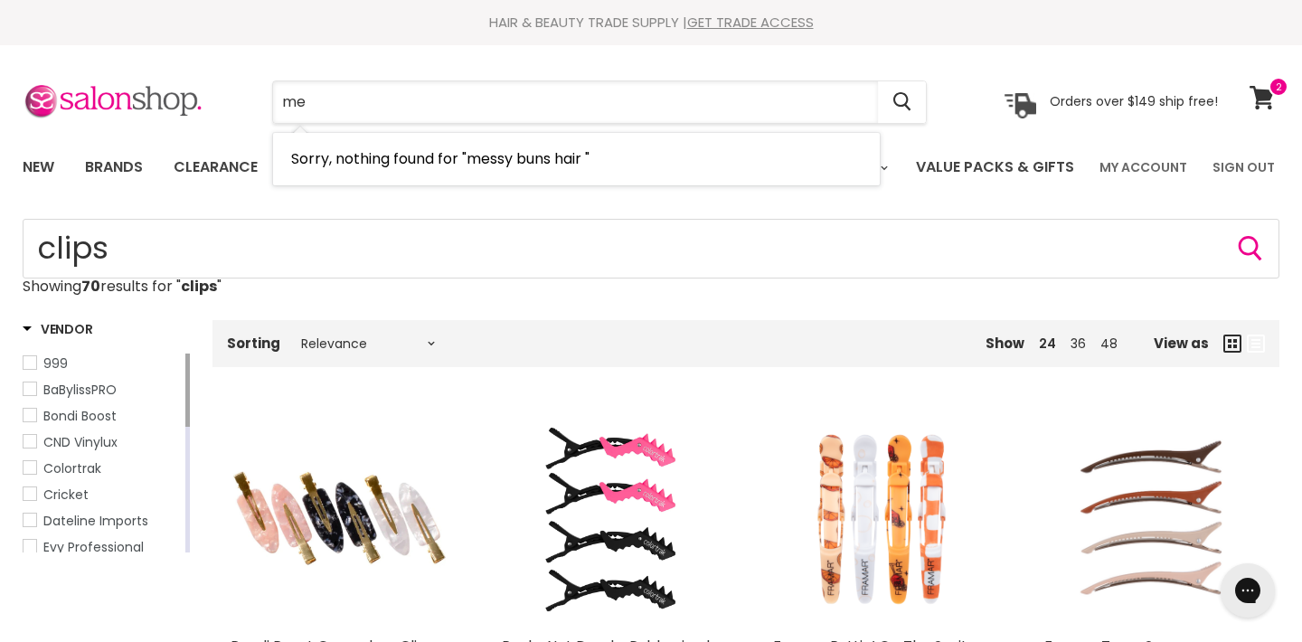
type input "m"
type input "hair scrunch"
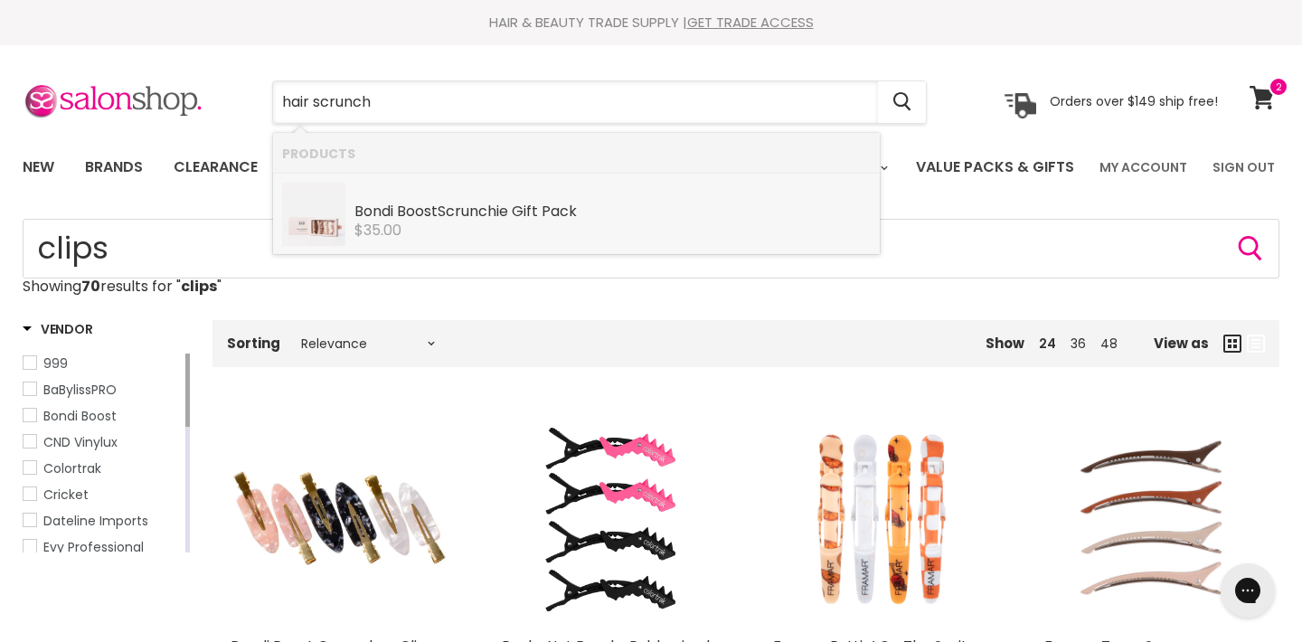
click at [410, 218] on div "Bondi Boost Scrunch ie Gift Pack" at bounding box center [612, 212] width 516 height 19
